Goal: Information Seeking & Learning: Learn about a topic

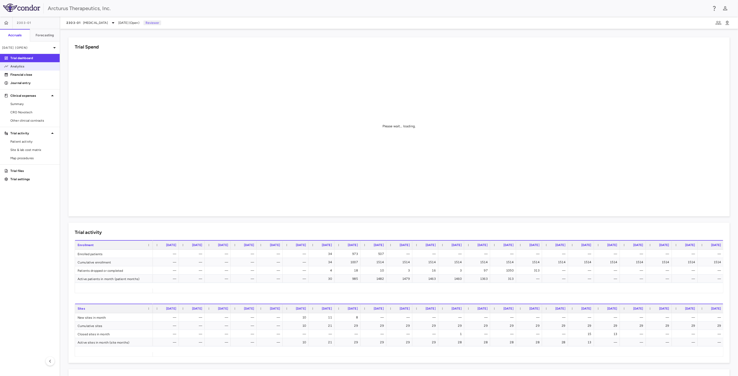
click at [22, 68] on p "Analytics" at bounding box center [32, 66] width 45 height 5
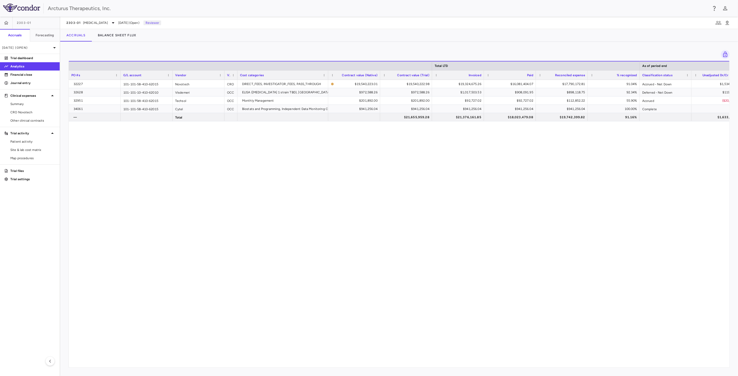
click at [427, 168] on div "32227 101-101-58-410-62015 Novotech CRO DIRECT_FEES, INVESTIGATOR_FEES, PASS_TH…" at bounding box center [399, 221] width 661 height 283
click at [434, 186] on div "32227 101-101-58-410-62015 Novotech CRO DIRECT_FEES, INVESTIGATOR_FEES, PASS_TH…" at bounding box center [399, 221] width 661 height 283
drag, startPoint x: 437, startPoint y: 162, endPoint x: 442, endPoint y: 167, distance: 6.8
click at [438, 162] on div "32227 101-101-58-410-62015 Novotech CRO DIRECT_FEES, INVESTIGATOR_FEES, PASS_TH…" at bounding box center [399, 221] width 661 height 283
click at [442, 167] on div "32227 101-101-58-410-62015 Novotech CRO DIRECT_FEES, INVESTIGATOR_FEES, PASS_TH…" at bounding box center [399, 221] width 661 height 283
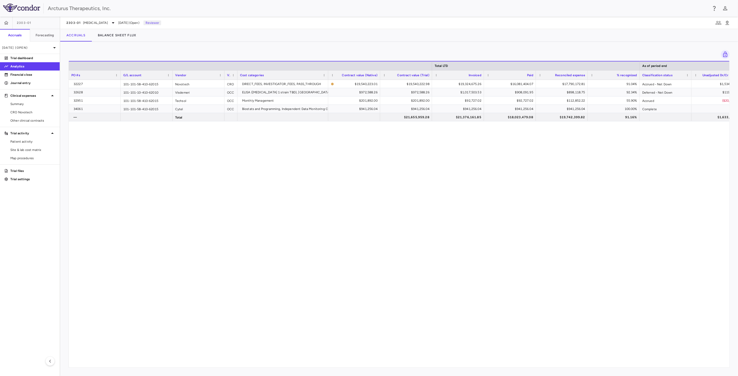
click at [287, 190] on div "32227 101-101-58-410-62015 Novotech CRO DIRECT_FEES, INVESTIGATOR_FEES, PASS_TH…" at bounding box center [399, 221] width 661 height 283
